Goal: Task Accomplishment & Management: Manage account settings

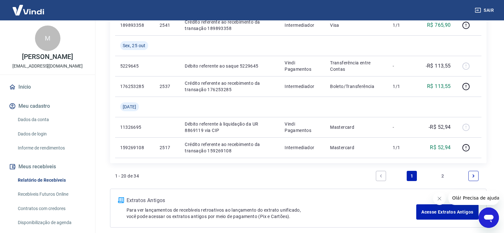
scroll to position [583, 0]
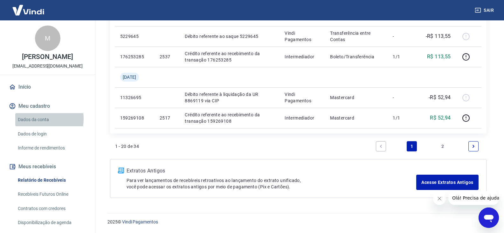
click at [35, 125] on link "Dados da conta" at bounding box center [51, 119] width 72 height 13
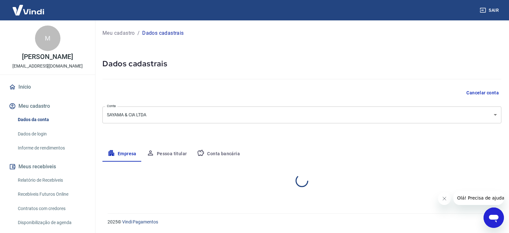
select select "SP"
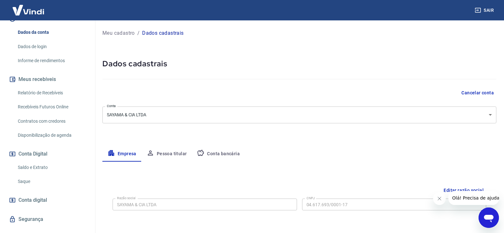
scroll to position [93, 0]
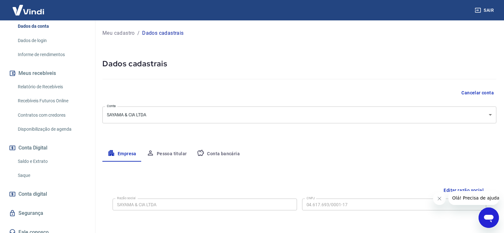
click at [28, 180] on link "Saque" at bounding box center [51, 175] width 72 height 13
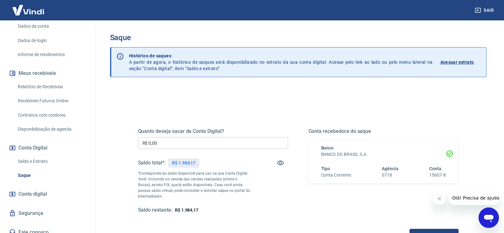
click at [489, 9] on button "Sair" at bounding box center [485, 10] width 23 height 12
